Goal: Communication & Community: Answer question/provide support

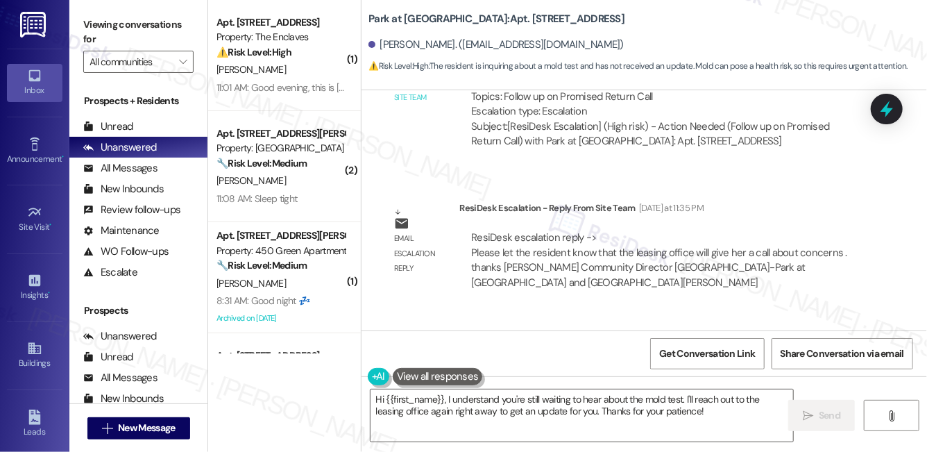
scroll to position [9540, 0]
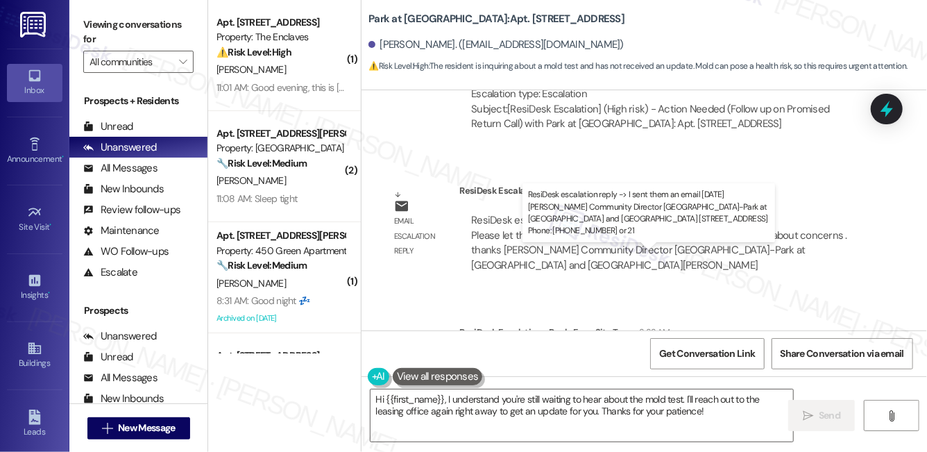
drag, startPoint x: 487, startPoint y: 269, endPoint x: 659, endPoint y: 268, distance: 171.4
click at [659, 355] on div "ResiDesk escalation reply -> I sent them an email today Ketty Bailey Community …" at bounding box center [643, 384] width 344 height 58
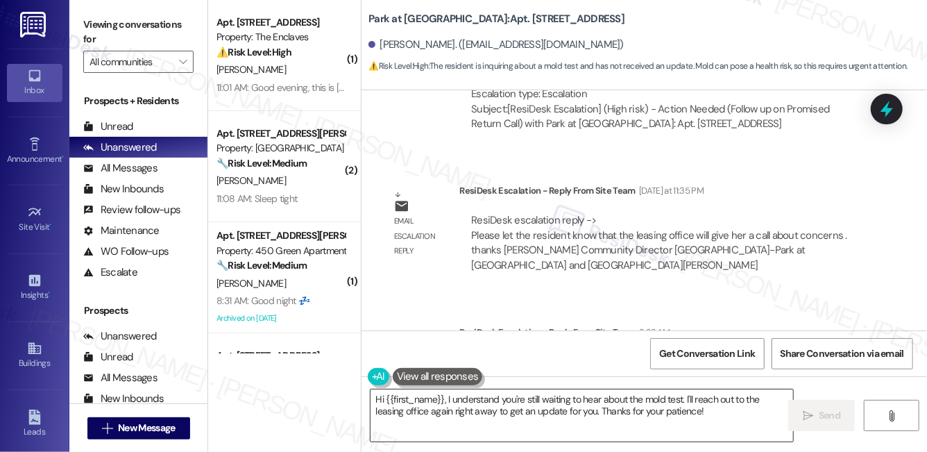
click at [665, 411] on textarea "Hi {{first_name}}, I understand you're still waiting to hear about the mold tes…" at bounding box center [582, 415] width 423 height 52
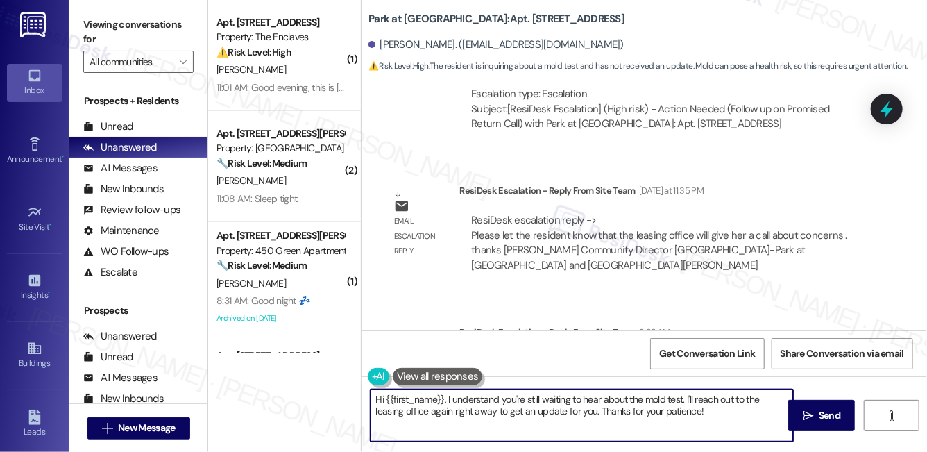
click at [665, 411] on textarea "Hi {{first_name}}, I understand you're still waiting to hear about the mold tes…" at bounding box center [582, 415] width 423 height 52
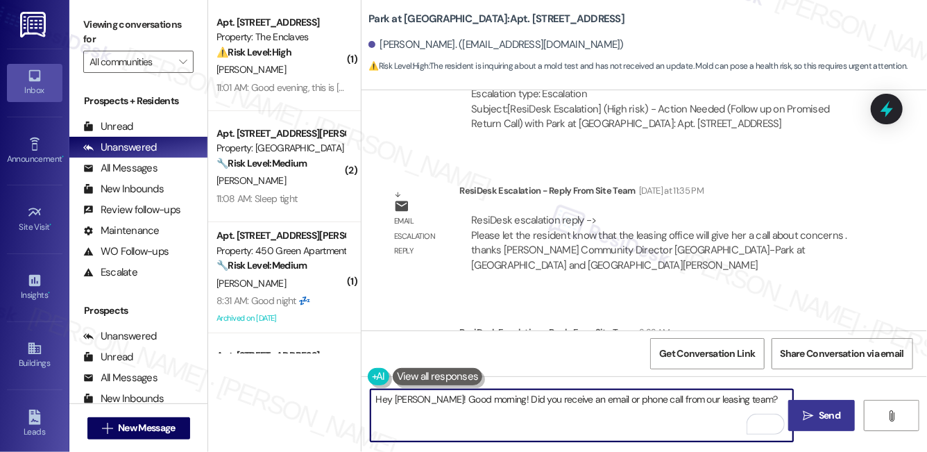
type textarea "Hey Kathy! Good morning! Did you receive an email or phone call from our leasin…"
click at [815, 425] on button " Send" at bounding box center [821, 415] width 67 height 31
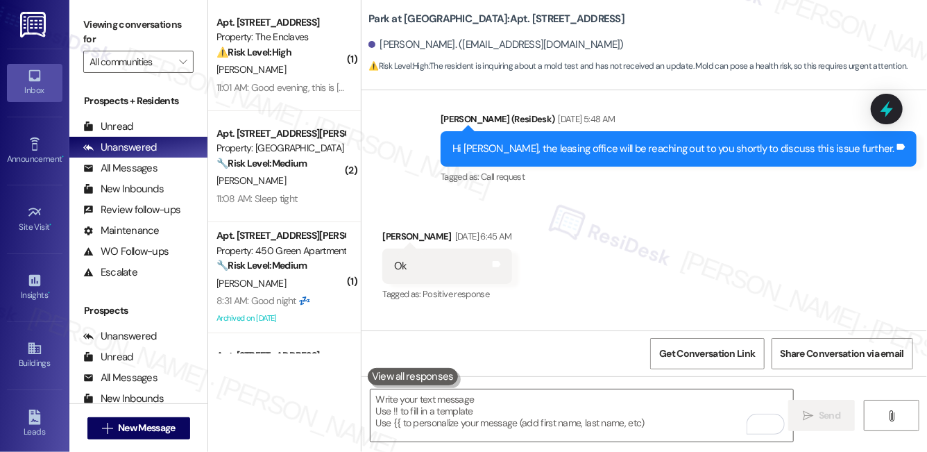
scroll to position [8679, 0]
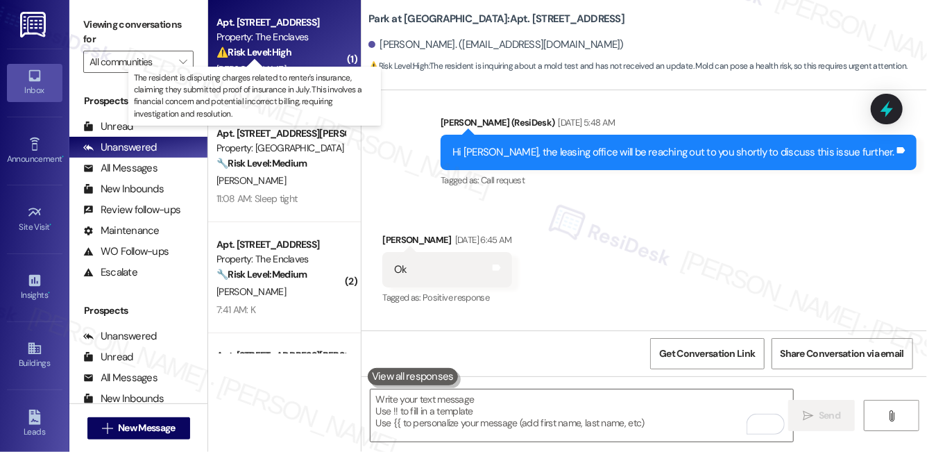
click at [284, 49] on strong "⚠️ Risk Level: High" at bounding box center [254, 52] width 75 height 12
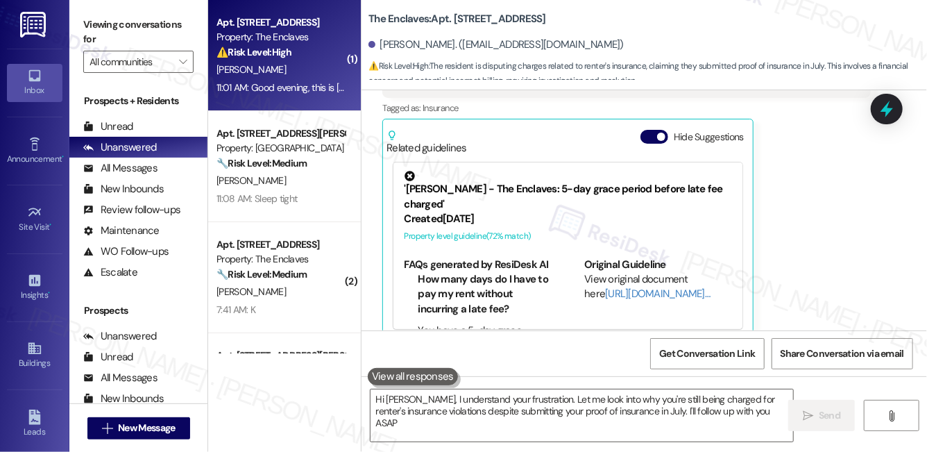
type textarea "Hi Leticia, I understand your frustration. Let me look into why you're still be…"
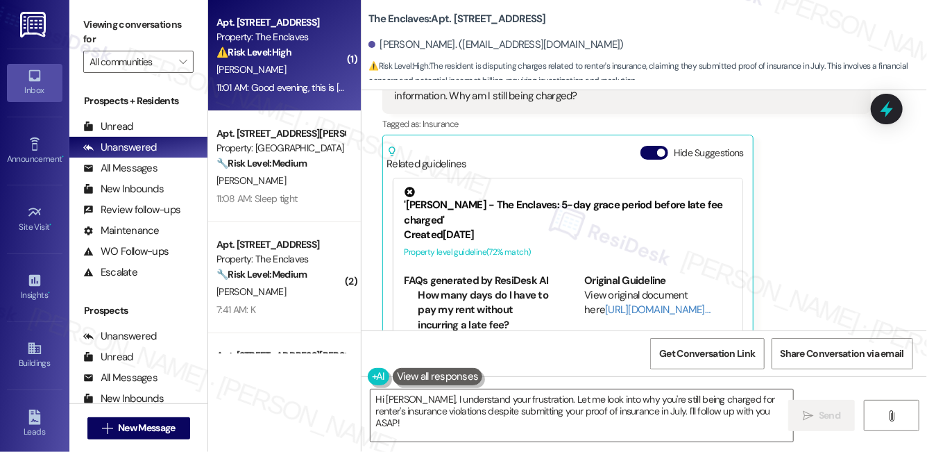
scroll to position [130, 0]
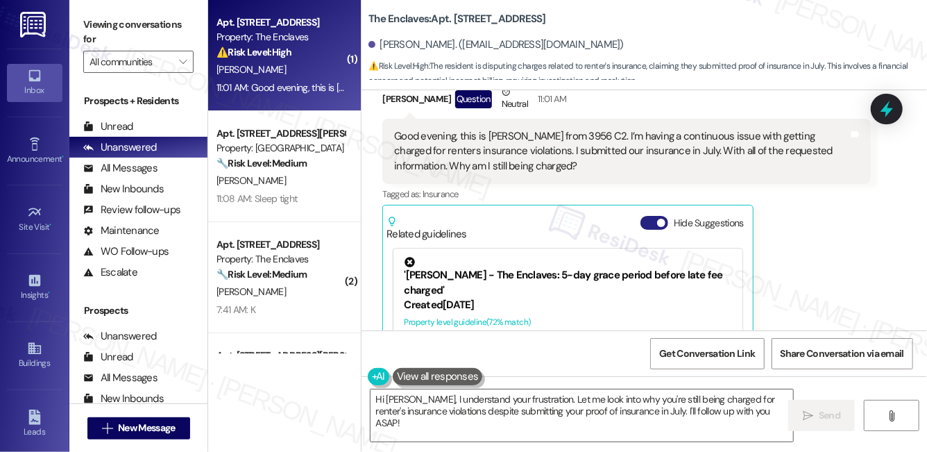
click at [652, 222] on button "Hide Suggestions" at bounding box center [655, 223] width 28 height 14
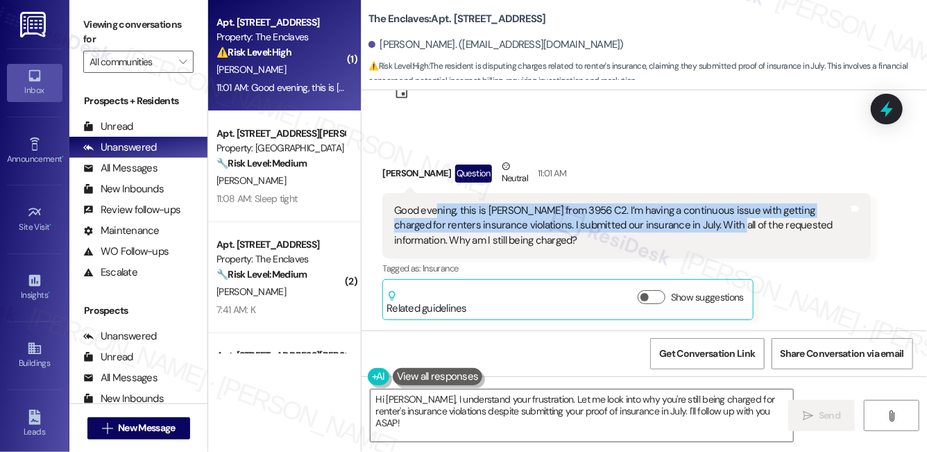
drag, startPoint x: 434, startPoint y: 212, endPoint x: 667, endPoint y: 224, distance: 233.5
click at [667, 224] on div "Good evening, this is Leticia from 3956 C2. I’m having a continuous issue with …" at bounding box center [621, 225] width 454 height 44
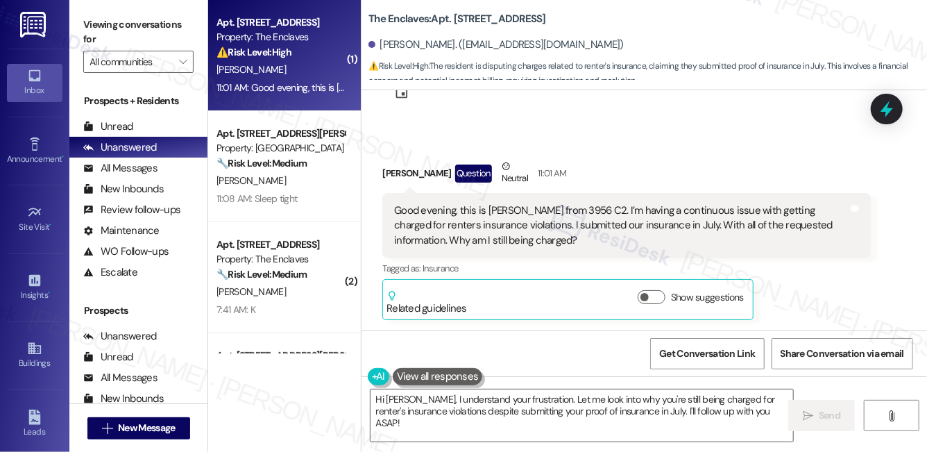
click at [498, 223] on div "Good evening, this is Leticia from 3956 C2. I’m having a continuous issue with …" at bounding box center [621, 225] width 454 height 44
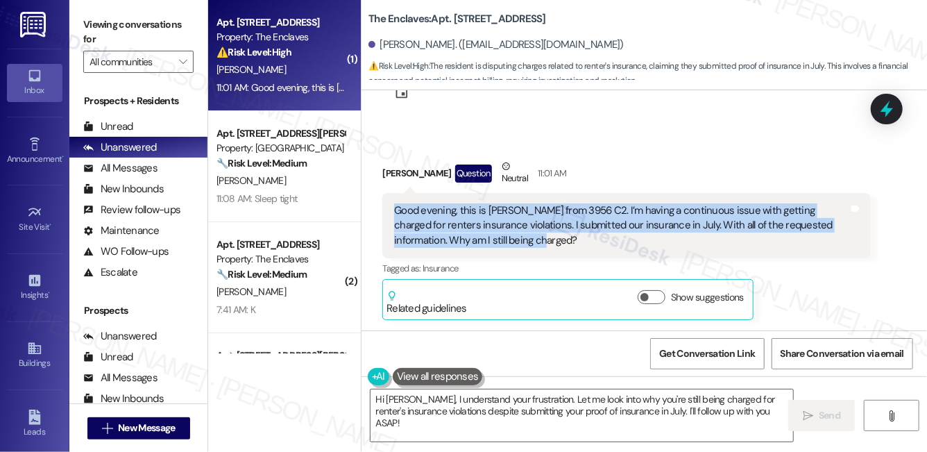
drag, startPoint x: 394, startPoint y: 211, endPoint x: 555, endPoint y: 235, distance: 162.2
click at [555, 235] on div "Good evening, this is Leticia from 3956 C2. I’m having a continuous issue with …" at bounding box center [621, 225] width 454 height 44
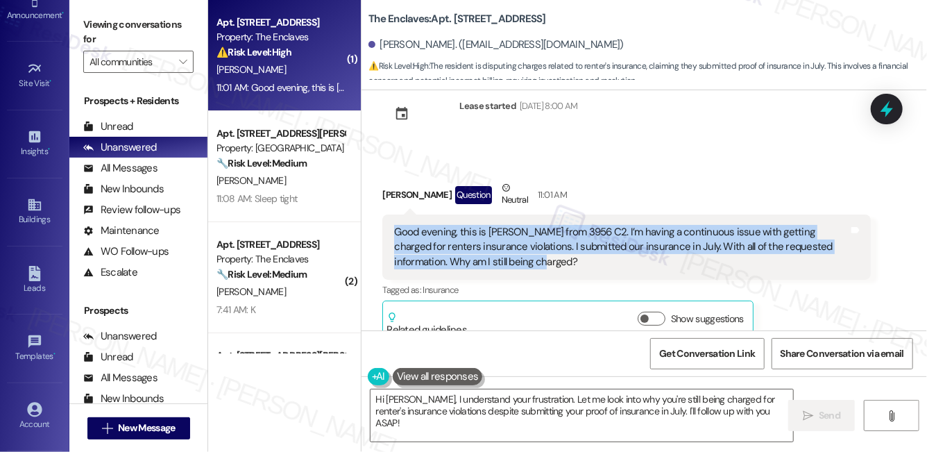
scroll to position [208, 0]
click at [27, 348] on icon at bounding box center [34, 344] width 15 height 15
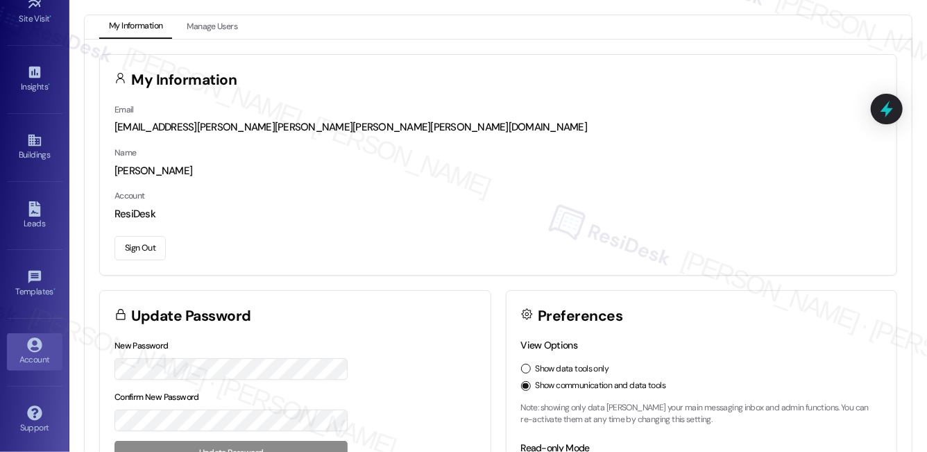
click at [135, 247] on button "Sign Out" at bounding box center [140, 248] width 51 height 24
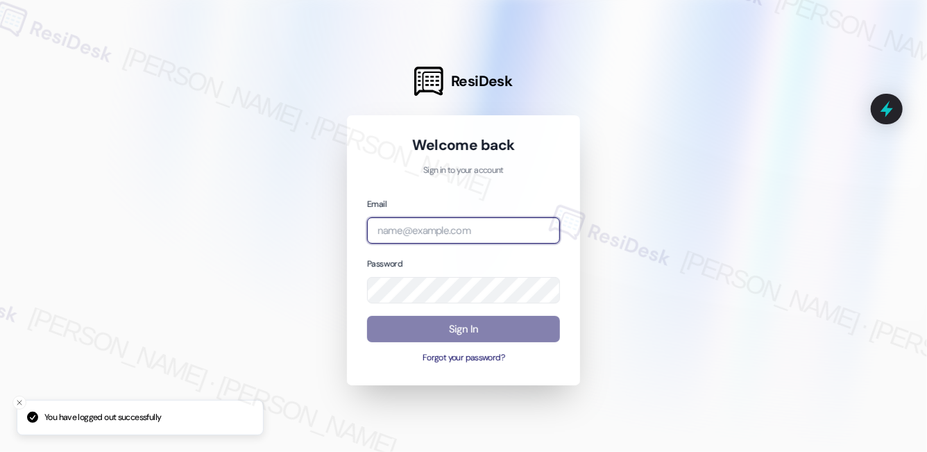
click at [502, 230] on input "email" at bounding box center [463, 230] width 193 height 27
click at [0, 451] on com-1password-button at bounding box center [0, 452] width 0 height 0
type input "automated-surveys-cardinal-mary.grace.tingson@cardinal.com"
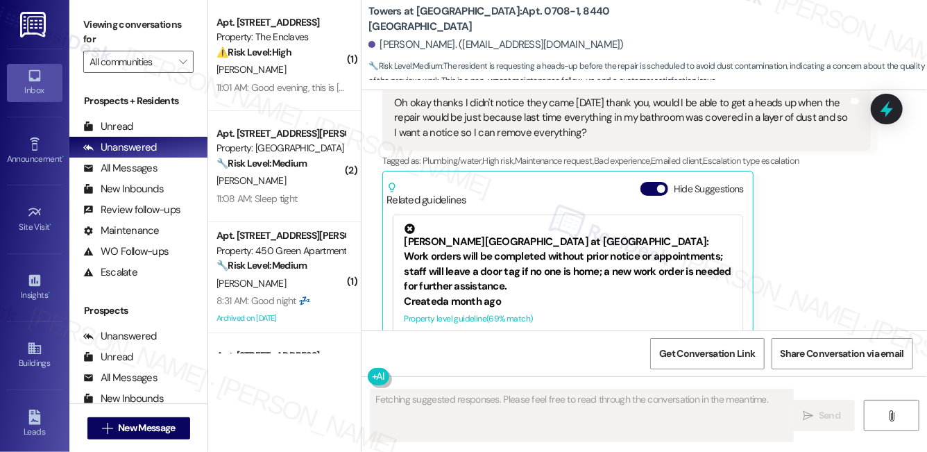
scroll to position [2095, 0]
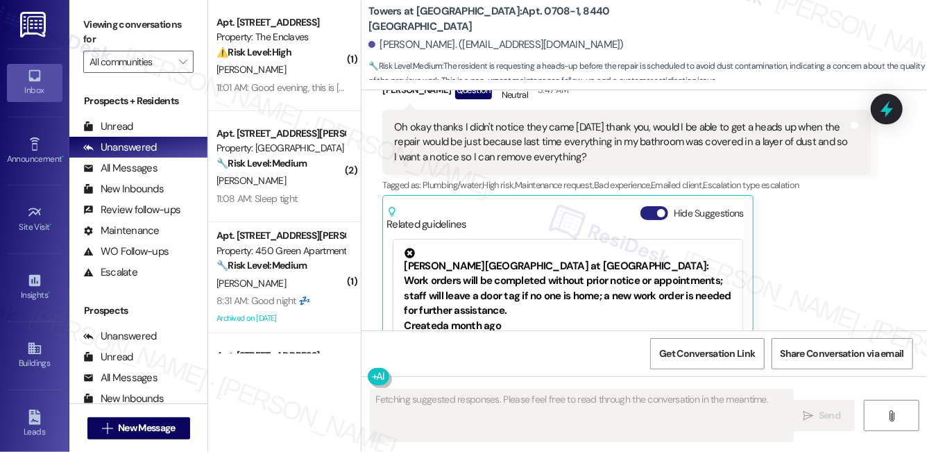
click at [652, 206] on button "Hide Suggestions" at bounding box center [655, 213] width 28 height 14
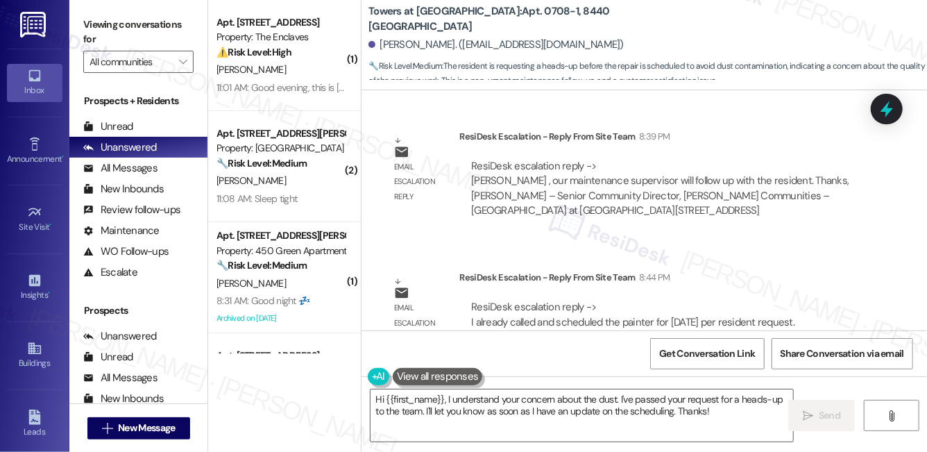
scroll to position [2562, 0]
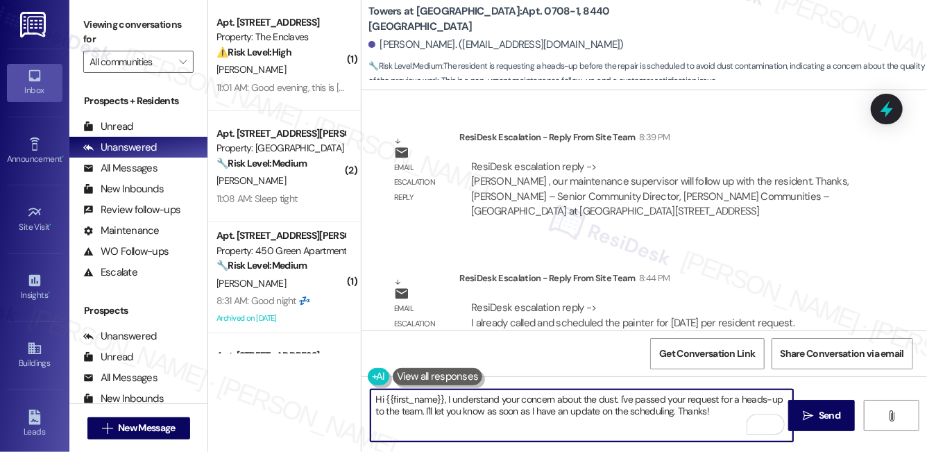
drag, startPoint x: 732, startPoint y: 414, endPoint x: 451, endPoint y: 399, distance: 280.8
click at [451, 399] on textarea "Hi {{first_name}}, I understand your concern about the dust. I've passed your r…" at bounding box center [582, 415] width 423 height 52
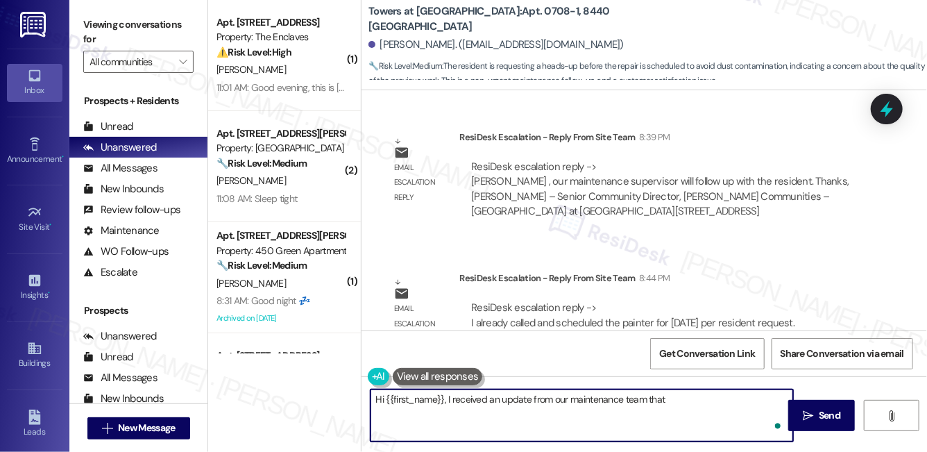
click at [451, 399] on textarea "Hi {{first_name}}, I received an update from our maintenance team th" at bounding box center [582, 415] width 423 height 52
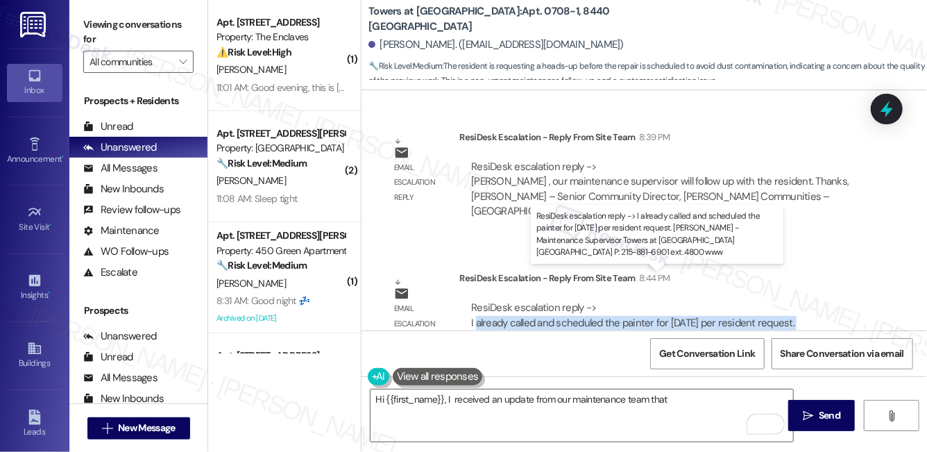
drag, startPoint x: 475, startPoint y: 294, endPoint x: 800, endPoint y: 294, distance: 324.1
click at [800, 301] on div "ResiDesk escalation reply -> I already called and scheduled the painter for [DA…" at bounding box center [639, 330] width 337 height 58
copy div "already called and scheduled the painter for [DATE] per resident request"
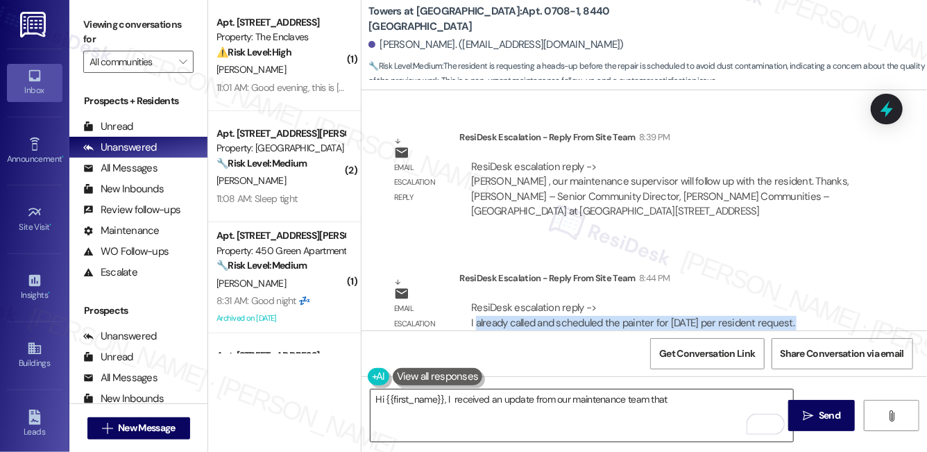
click at [687, 397] on textarea "Hi {{first_name}}, I received an update from our maintenance team that" at bounding box center [582, 415] width 423 height 52
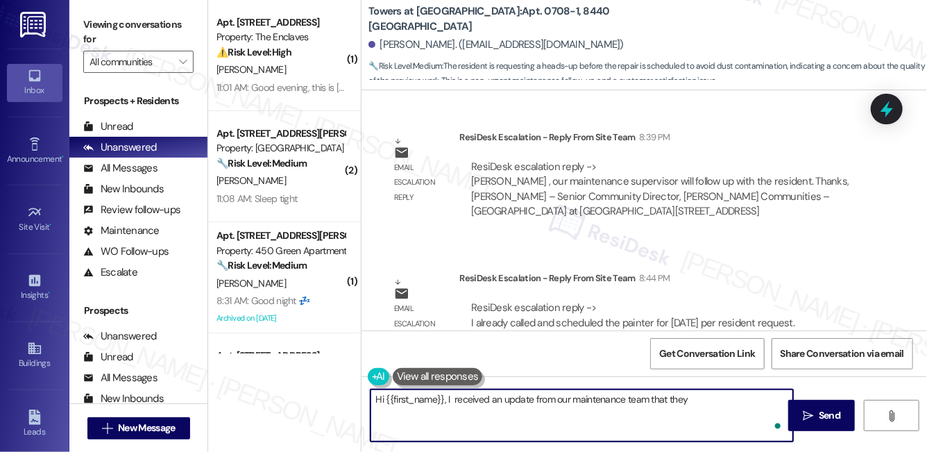
paste textarea "already called and scheduled the painter for [DATE] per resident request"
click at [553, 419] on textarea "Hi {{first_name}}, I received an update from our maintenance team that they alr…" at bounding box center [582, 415] width 423 height 52
click at [555, 404] on textarea "Hi {{first_name}}, I received an update from our maintenance team that they alr…" at bounding box center [582, 415] width 423 height 52
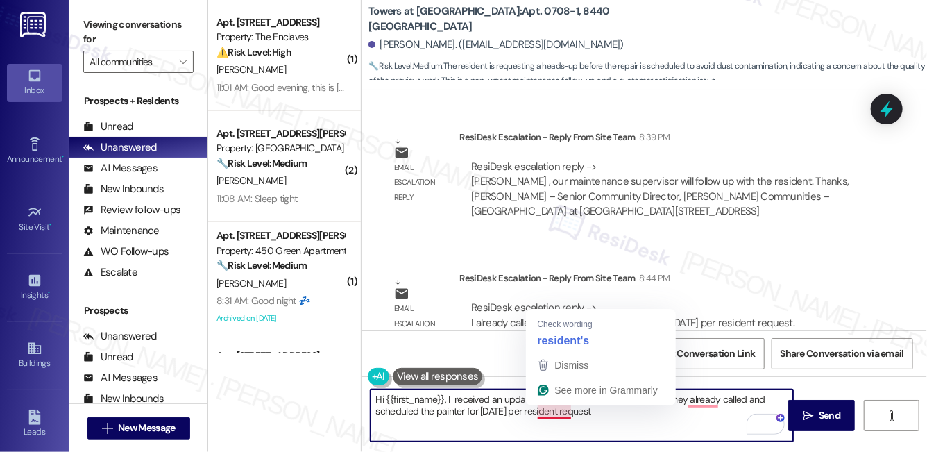
click at [555, 407] on textarea "Hi {{first_name}}, I received an update from our maintenance team that they alr…" at bounding box center [582, 415] width 423 height 52
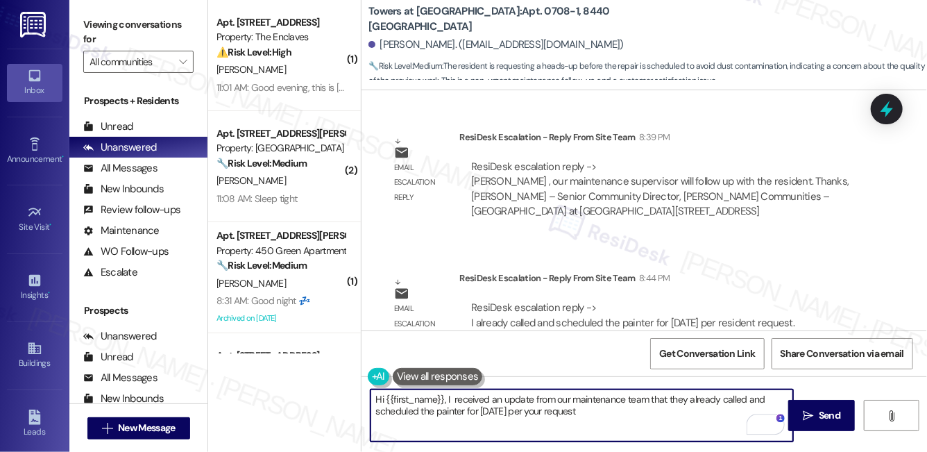
click at [385, 45] on div "[PERSON_NAME]. ([EMAIL_ADDRESS][DOMAIN_NAME])" at bounding box center [496, 44] width 255 height 15
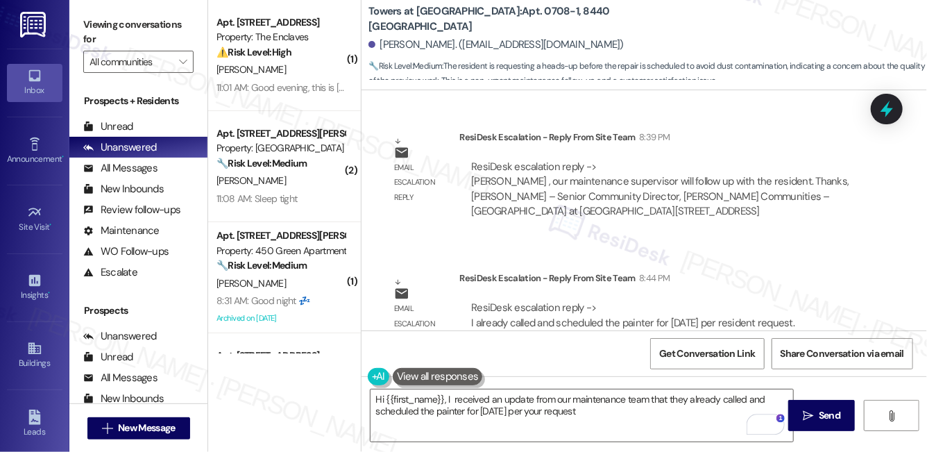
click at [385, 45] on div "[PERSON_NAME]. ([EMAIL_ADDRESS][DOMAIN_NAME])" at bounding box center [496, 44] width 255 height 15
copy div "[PERSON_NAME]"
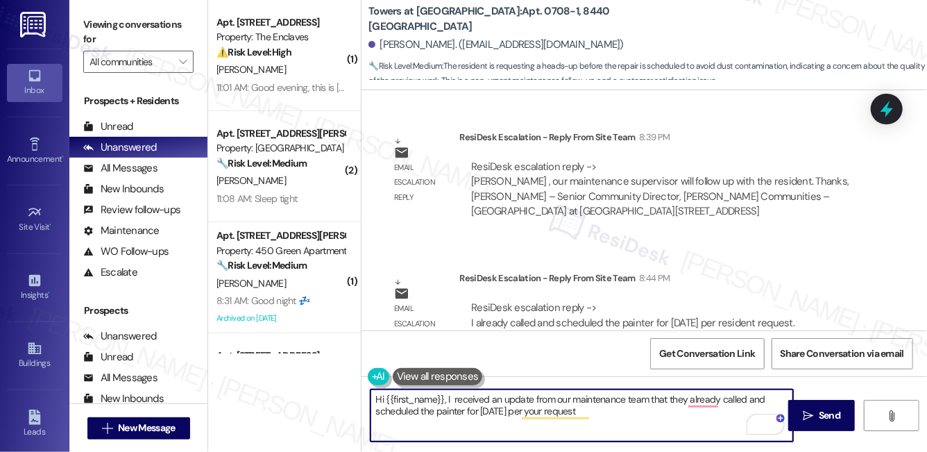
drag, startPoint x: 443, startPoint y: 398, endPoint x: 385, endPoint y: 401, distance: 58.4
click at [385, 401] on textarea "Hi {{first_name}}, I received an update from our maintenance team that they alr…" at bounding box center [582, 415] width 423 height 52
paste textarea "[PERSON_NAME]"
type textarea "Hi [PERSON_NAME], I received an update from our maintenance team that they alre…"
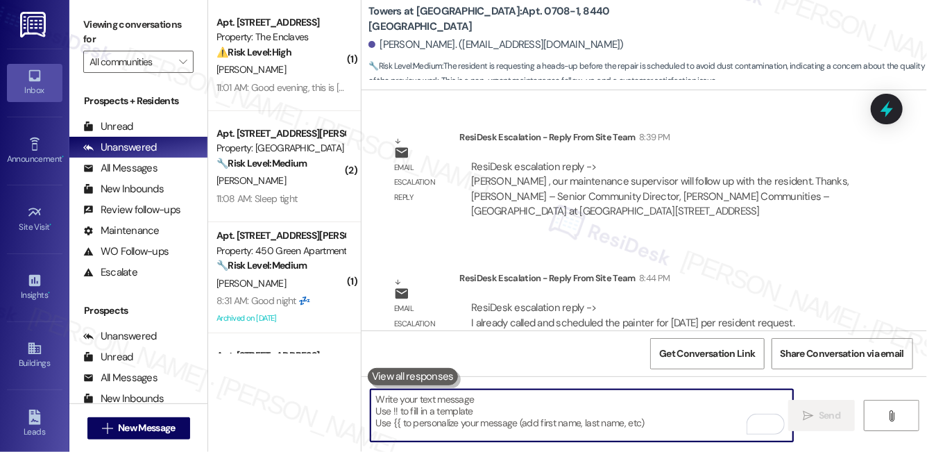
click at [448, 394] on textarea "To enrich screen reader interactions, please activate Accessibility in Grammarl…" at bounding box center [582, 415] width 423 height 52
paste textarea "Hi [PERSON_NAME], I just received an update from our maintenance team. They’ve …"
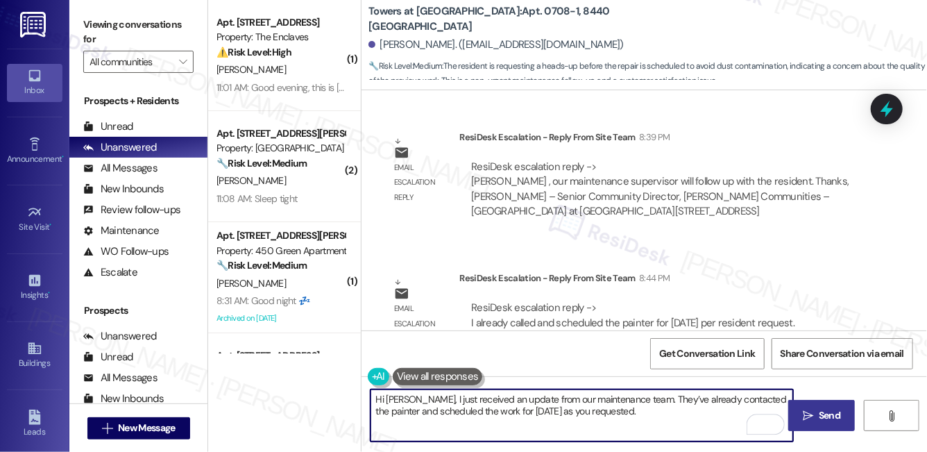
type textarea "Hi [PERSON_NAME], I just received an update from our maintenance team. They’ve …"
click at [811, 416] on icon "" at bounding box center [808, 415] width 10 height 11
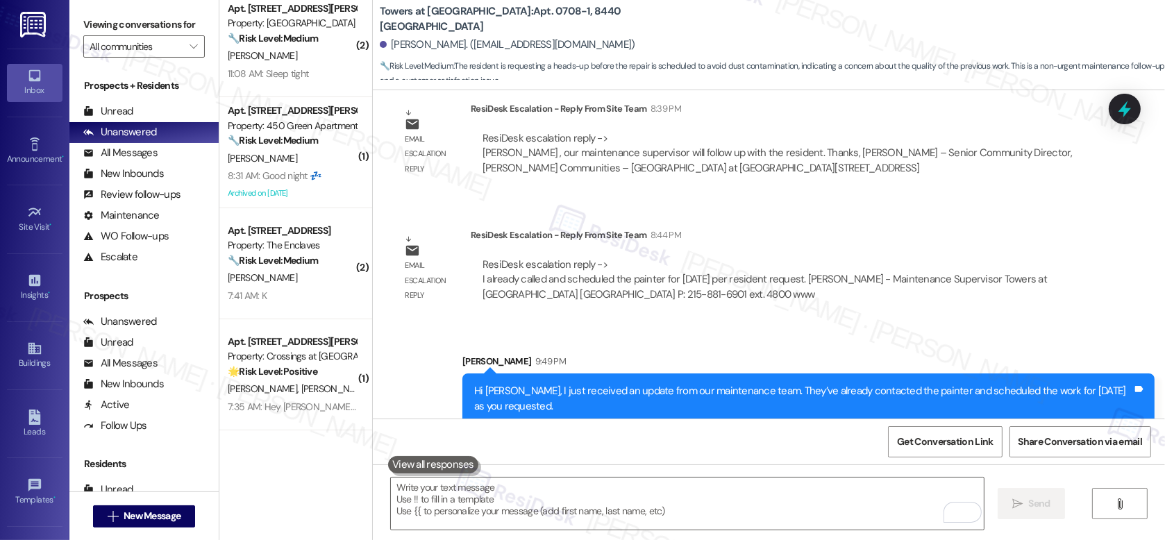
scroll to position [107, 0]
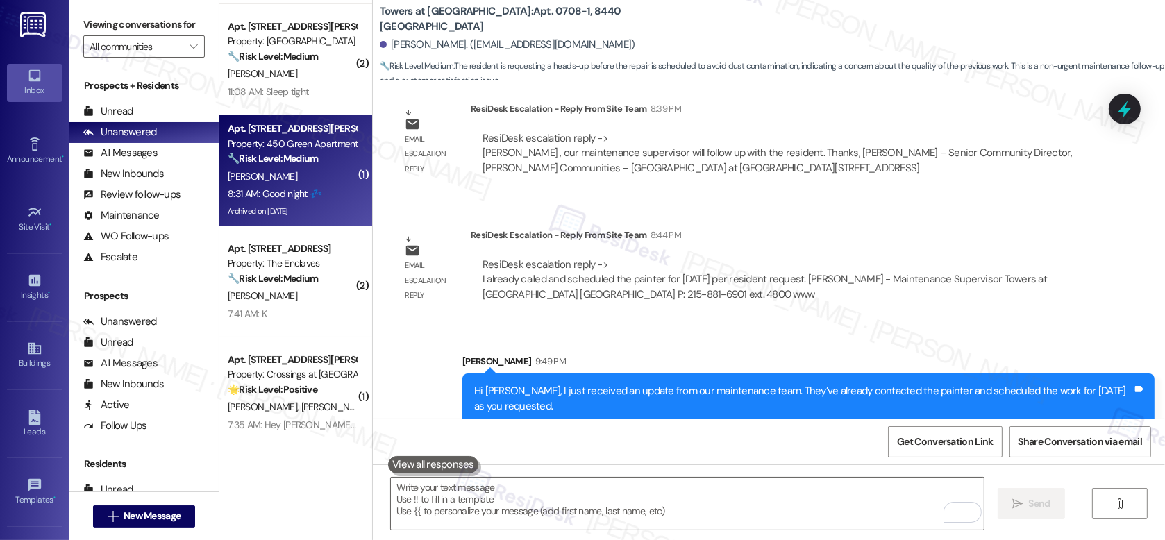
click at [330, 192] on div "8:31 AM: Good night 💤 8:31 AM: Good night 💤" at bounding box center [291, 193] width 131 height 17
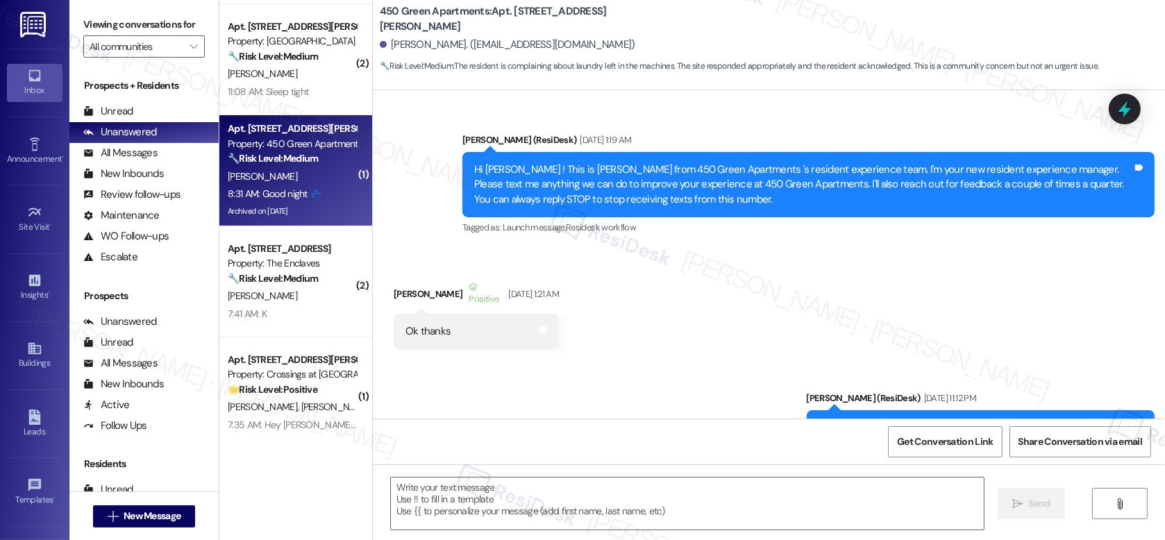
scroll to position [28329, 0]
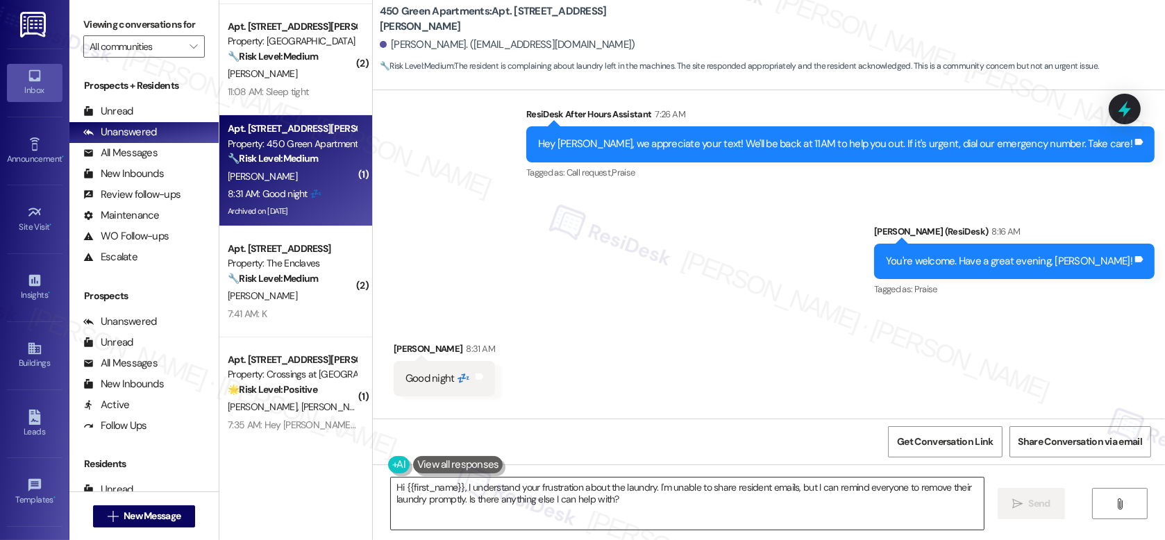
click at [538, 451] on textarea "Hi {{first_name}}, I understand your frustration about the laundry. I'm unable …" at bounding box center [687, 504] width 593 height 52
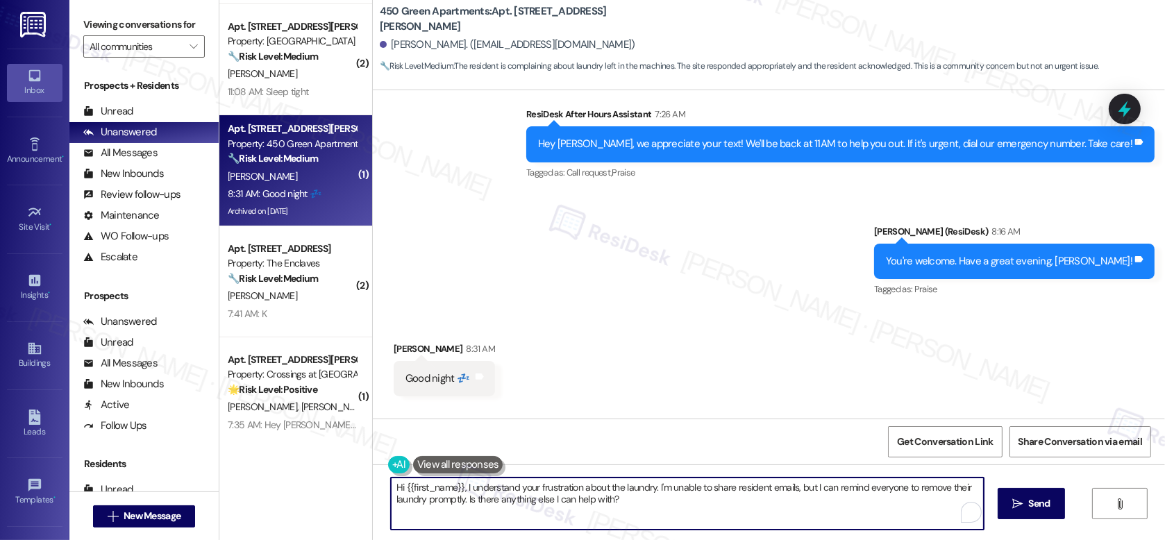
click at [538, 451] on textarea "Hi {{first_name}}, I understand your frustration about the laundry. I'm unable …" at bounding box center [687, 504] width 593 height 52
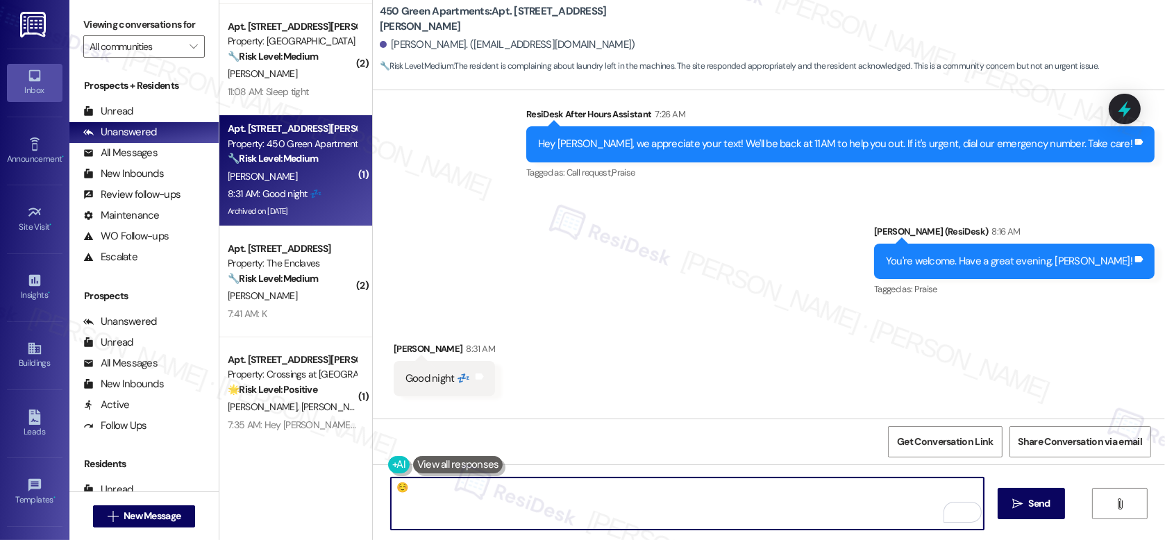
drag, startPoint x: 430, startPoint y: 498, endPoint x: 372, endPoint y: 491, distance: 58.7
click at [373, 451] on div "☺️  Send " at bounding box center [769, 516] width 792 height 104
click at [477, 451] on textarea "☺️" at bounding box center [687, 504] width 593 height 52
type textarea "☺️"
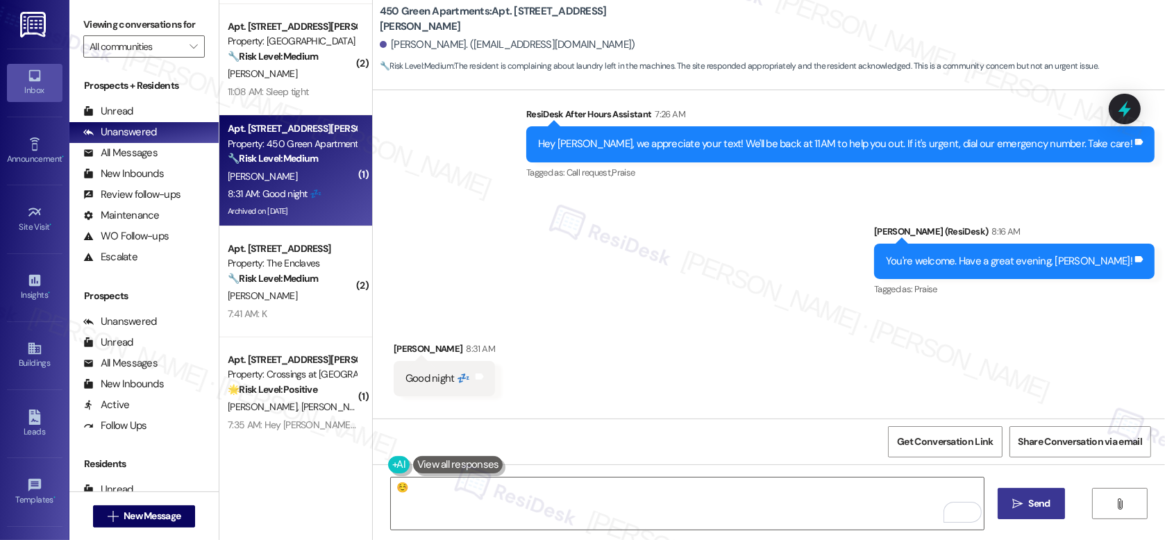
click at [927, 451] on span " Send" at bounding box center [1031, 503] width 44 height 15
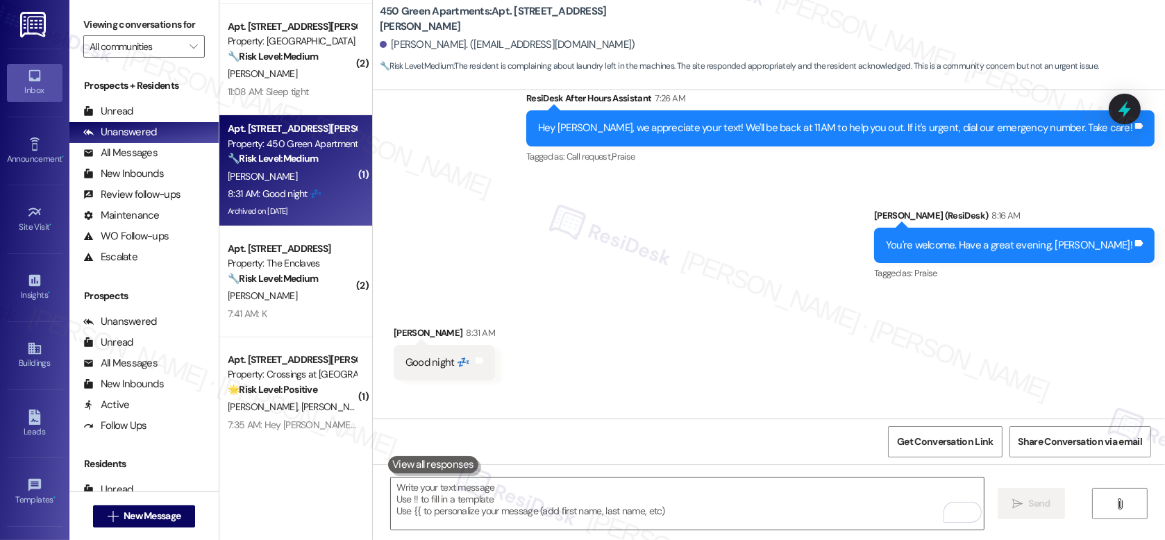
scroll to position [28426, 0]
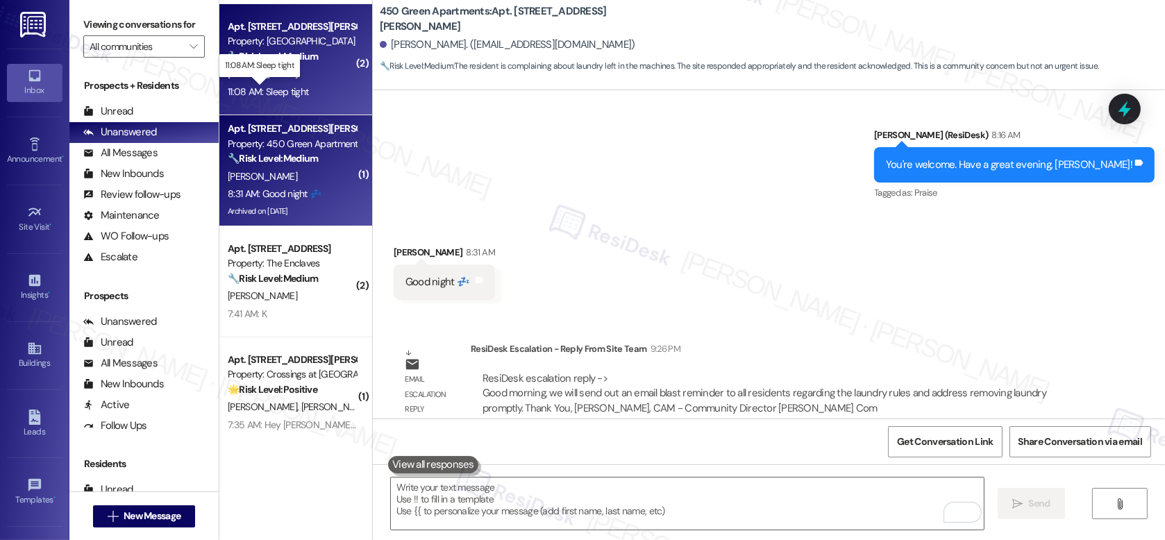
click at [285, 94] on div "11:08 AM: Sleep tight 11:08 AM: Sleep tight" at bounding box center [268, 91] width 81 height 12
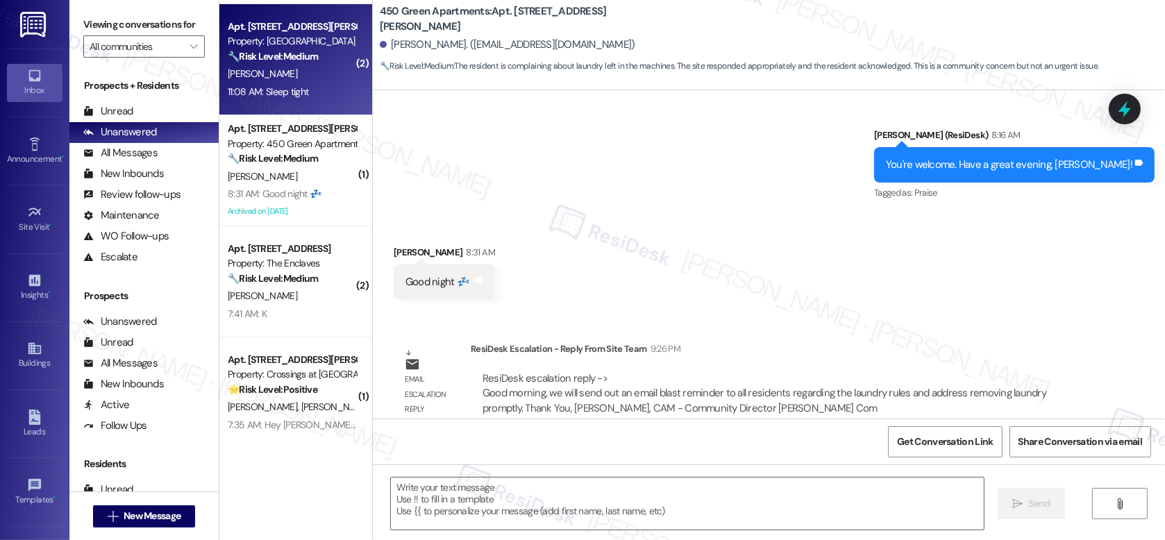
type textarea "Fetching suggested responses. Please feel free to read through the conversation…"
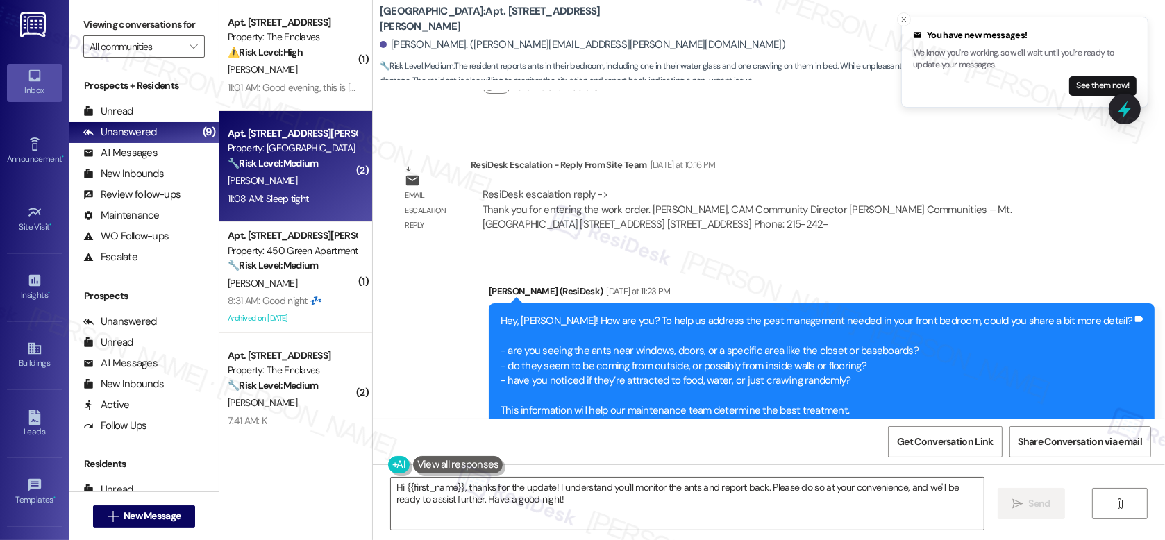
scroll to position [6273, 0]
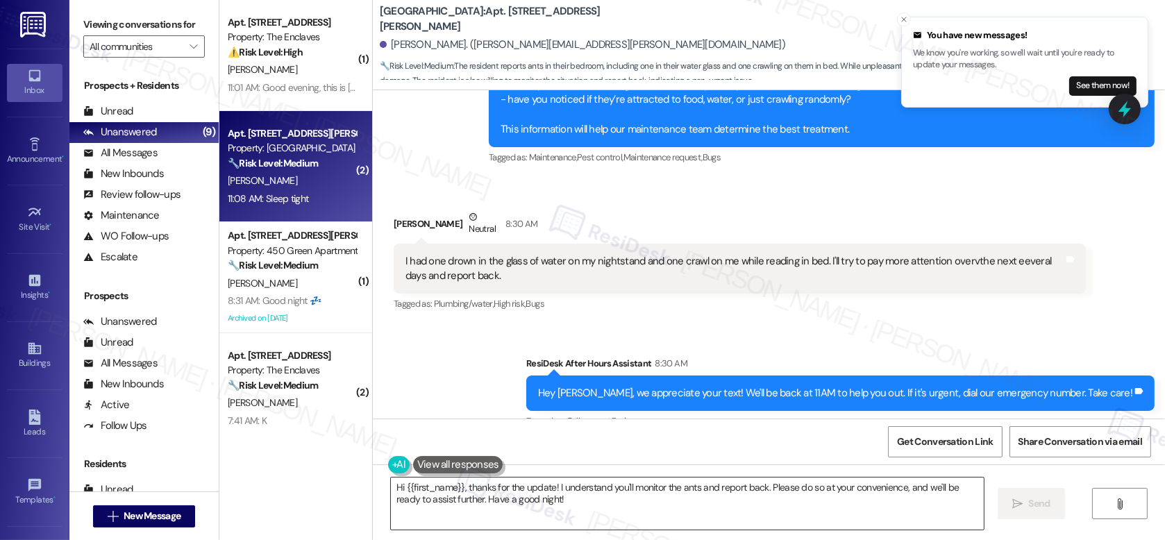
click at [494, 451] on textarea "Hi {{first_name}}, thanks for the update! I understand you'll monitor the ants …" at bounding box center [687, 504] width 593 height 52
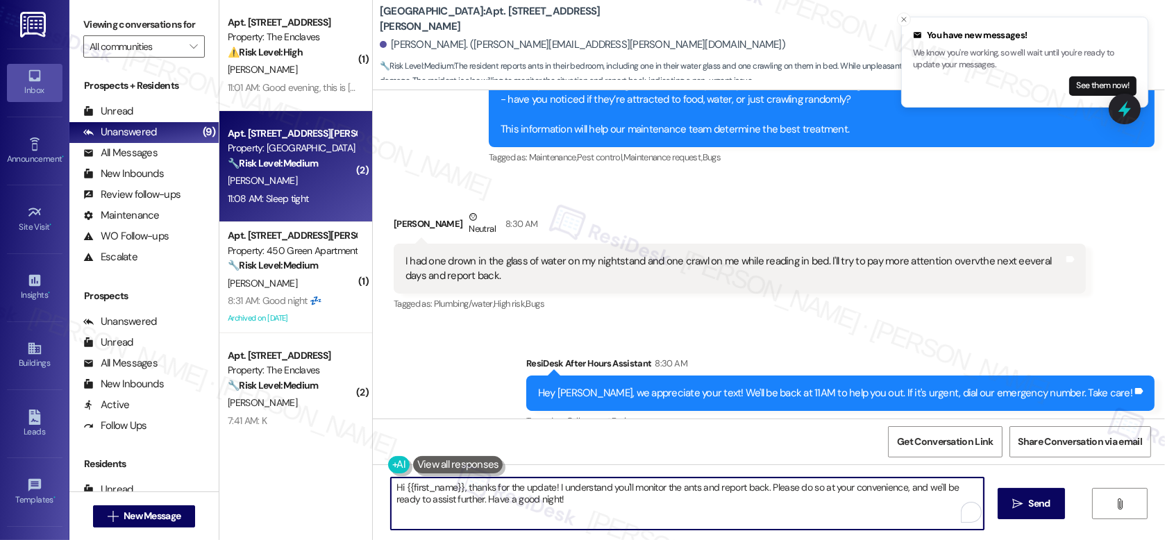
click at [494, 451] on textarea "Hi {{first_name}}, thanks for the update! I understand you'll monitor the ants …" at bounding box center [687, 504] width 593 height 52
click at [540, 442] on div "Received via SMS [PERSON_NAME] 11:08 AM Sleep tight Tags and notes" at bounding box center [769, 490] width 792 height 96
drag, startPoint x: 537, startPoint y: 503, endPoint x: 355, endPoint y: 487, distance: 182.6
click at [355, 451] on div "( 1 ) Apt. [STREET_ADDRESS] Property: The Enclaves ⚠️ Risk Level: High The resi…" at bounding box center [691, 270] width 945 height 540
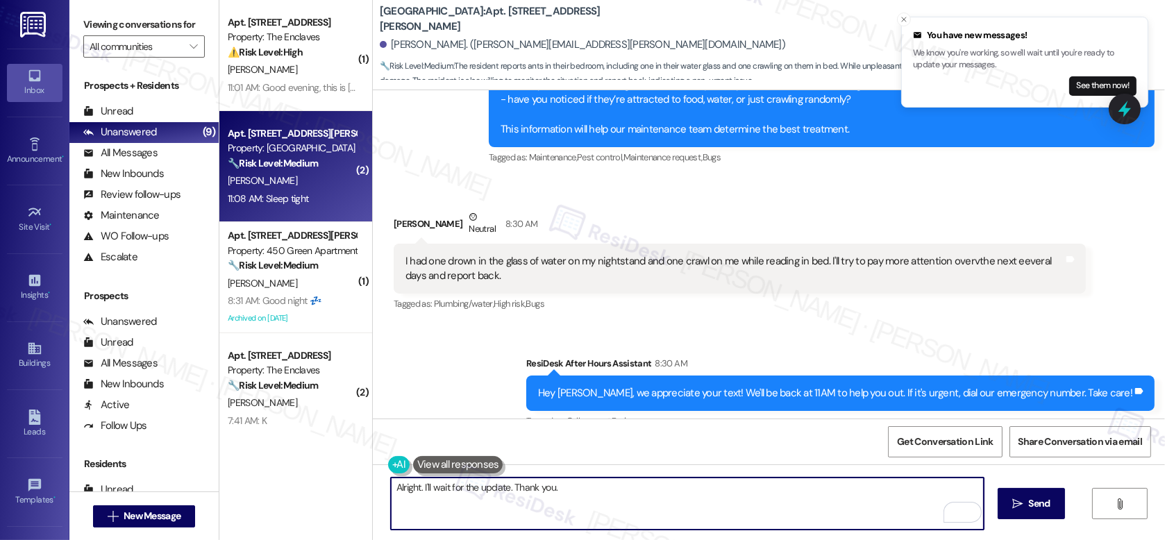
click at [412, 451] on textarea "Alright. I'll wait for the update. Thank you." at bounding box center [687, 504] width 593 height 52
click at [671, 451] on textarea "Alright. Thanks, [PERSON_NAME]! I'll wait for the update. Thank you." at bounding box center [687, 504] width 593 height 52
type textarea "Alright. Thanks, [PERSON_NAME]! I'll wait for the update. Thank you."
click at [927, 451] on span "Send" at bounding box center [1039, 503] width 22 height 15
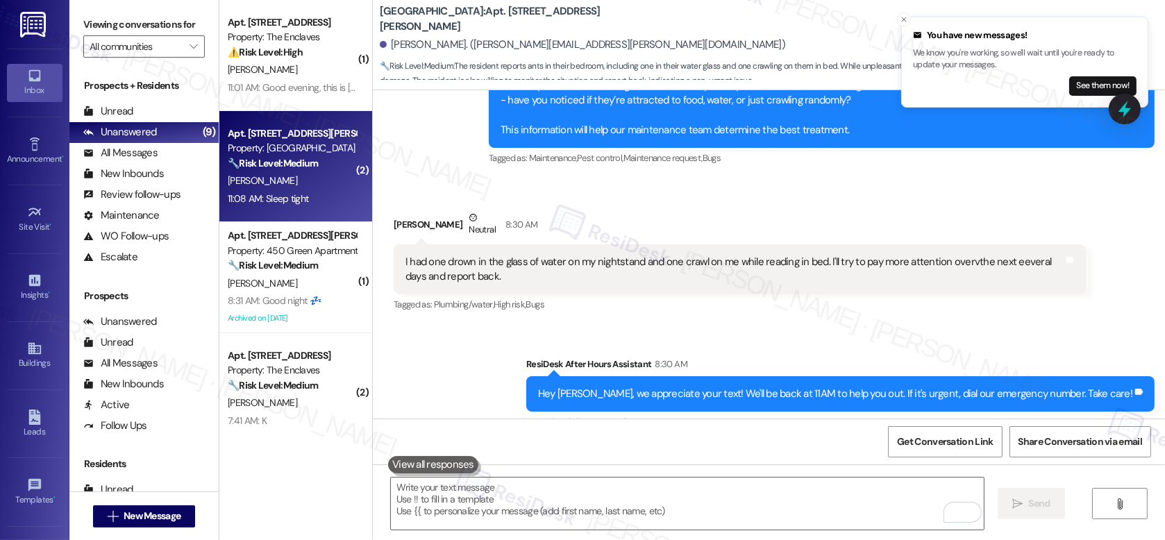
scroll to position [6276, 0]
